Goal: Find specific fact: Find specific fact

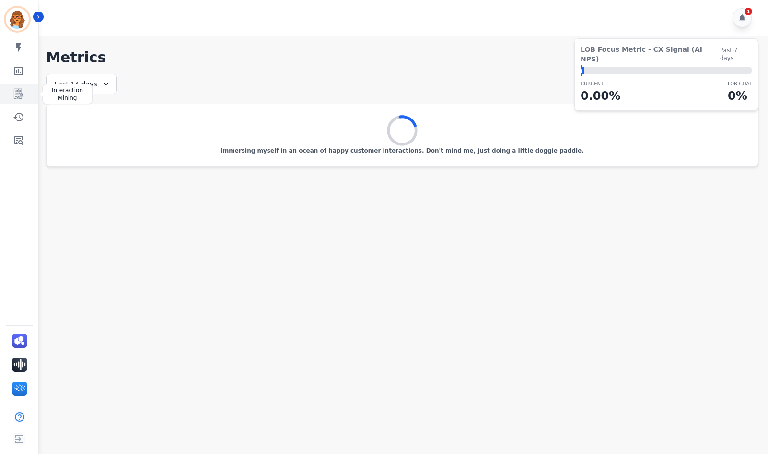
click at [16, 98] on icon "Sidebar" at bounding box center [19, 94] width 12 height 12
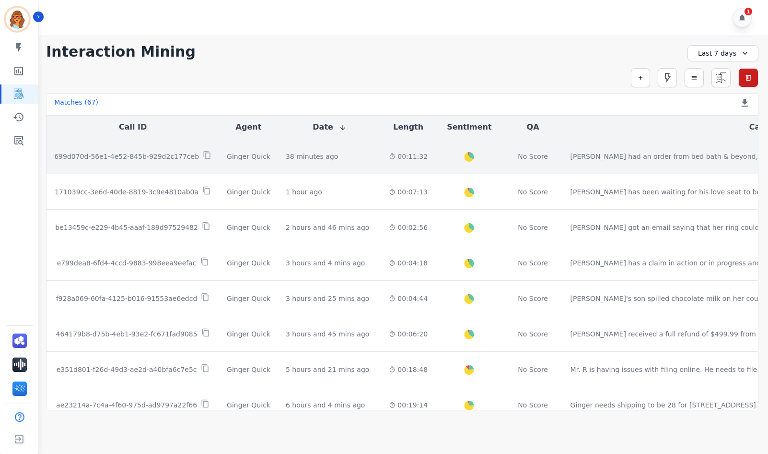
click at [129, 155] on p "699d070d-56e1-4e52-845b-929d2c177ceb" at bounding box center [126, 157] width 145 height 10
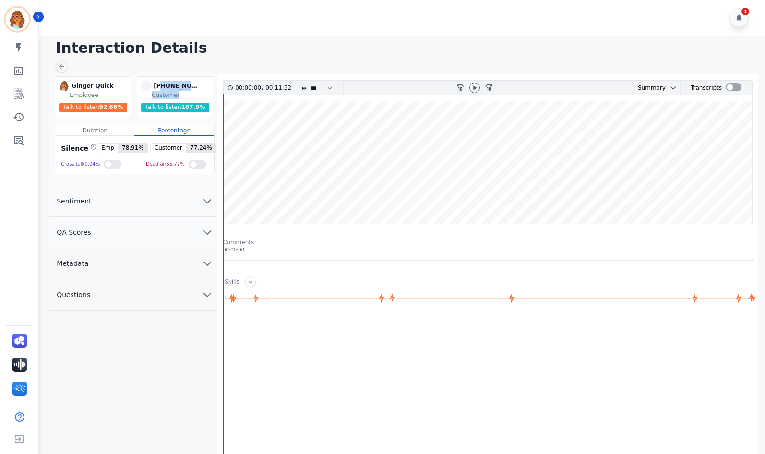
drag, startPoint x: 160, startPoint y: 86, endPoint x: 192, endPoint y: 92, distance: 33.1
click at [192, 92] on div "- [PHONE_NUMBER] [PHONE_NUMBER] Customer Talk to listen 107.9 %" at bounding box center [175, 96] width 76 height 41
drag, startPoint x: 192, startPoint y: 92, endPoint x: 186, endPoint y: 86, distance: 8.8
copy div "8178751035 [PHONE_NUMBER] Customer"
